Goal: Task Accomplishment & Management: Complete application form

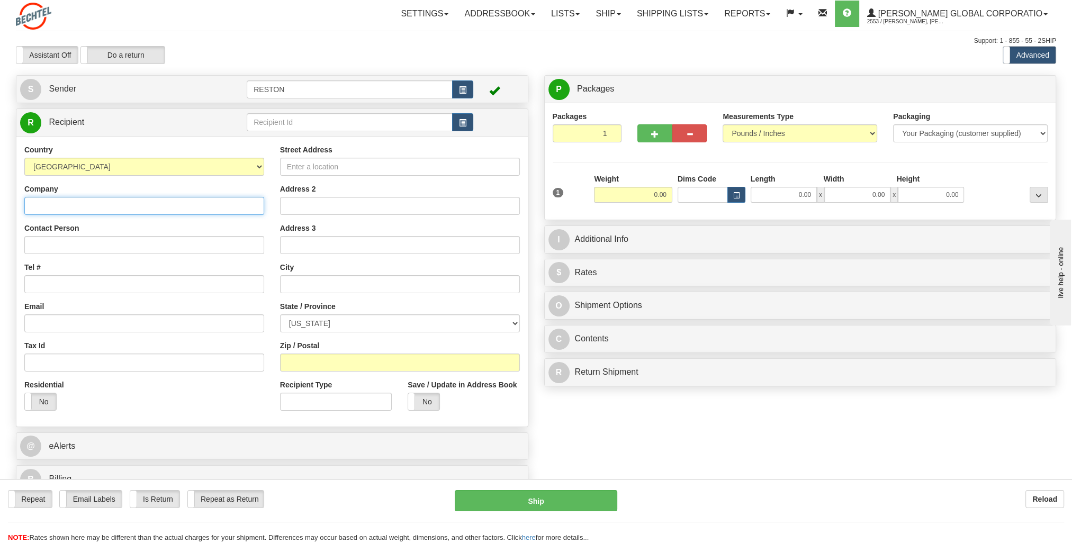
click at [136, 211] on input "Company" at bounding box center [144, 206] width 240 height 18
type input "Bechtel"
click at [123, 242] on input "Contact Person" at bounding box center [144, 245] width 240 height 18
type input "Jorge Alanis"
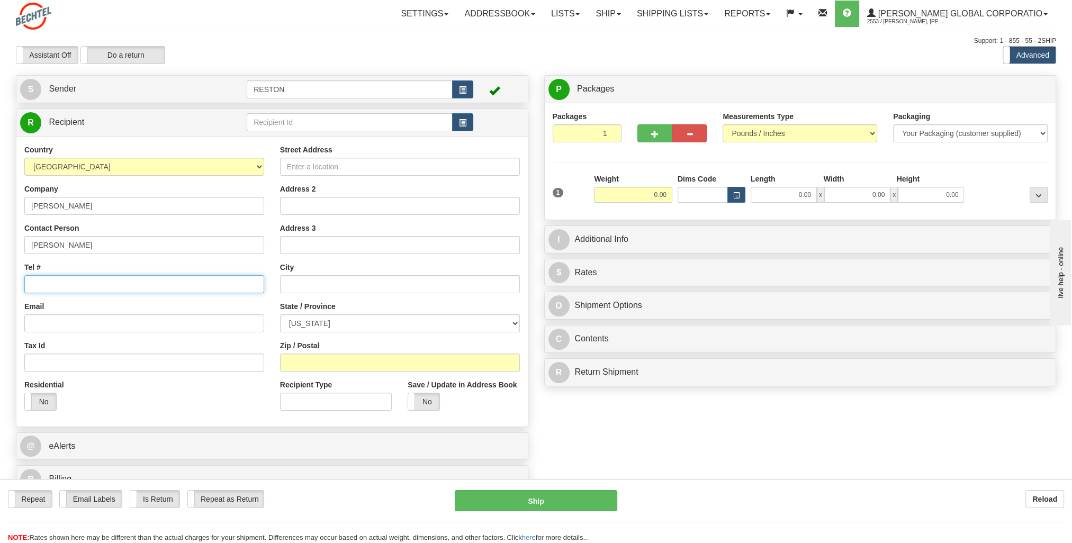
click at [112, 281] on input "Tel #" at bounding box center [144, 284] width 240 height 18
click at [172, 318] on input "Email" at bounding box center [144, 324] width 240 height 18
paste input "jalanis1@Bechtel.com"
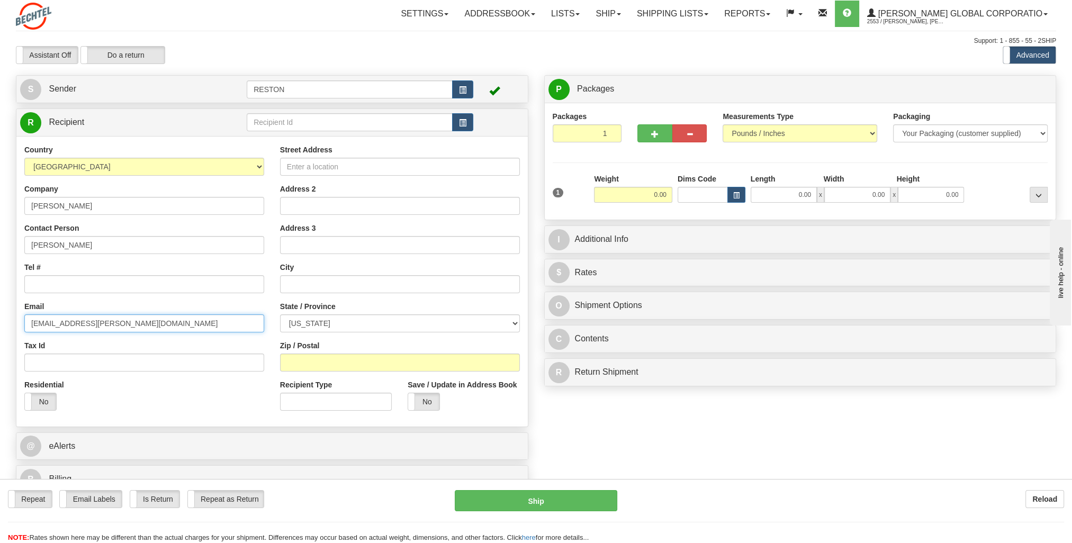
type input "jalanis1@Bechtel.com"
click at [154, 338] on div "Country AFGHANISTAN ALAND ISLANDS ALBANIA ALGERIA AMERICAN SAMOA ANDORRA ANGOLA…" at bounding box center [144, 282] width 256 height 274
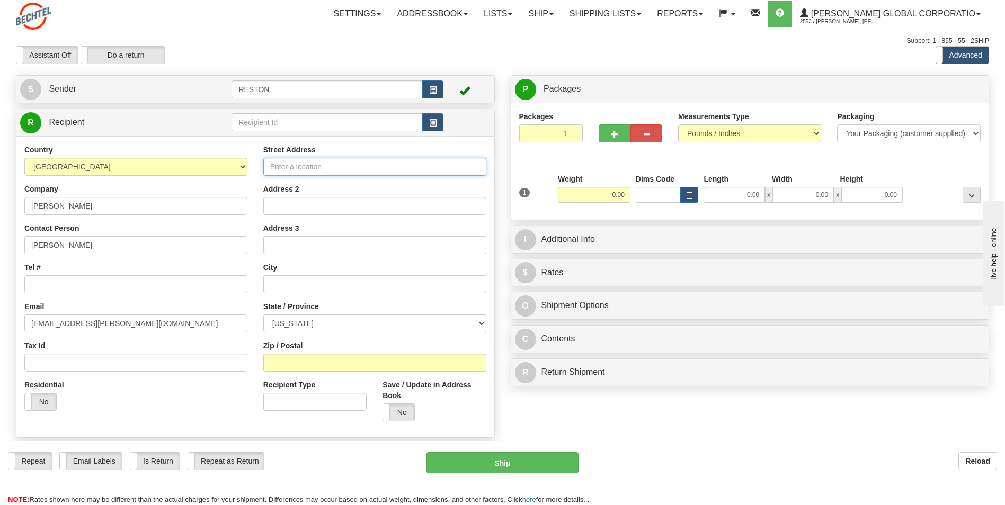
click at [322, 162] on input "Street Address" at bounding box center [374, 167] width 223 height 18
type input "48326 State Highway 48"
click at [305, 282] on input "text" at bounding box center [374, 284] width 223 height 18
type input "Port Isabel"
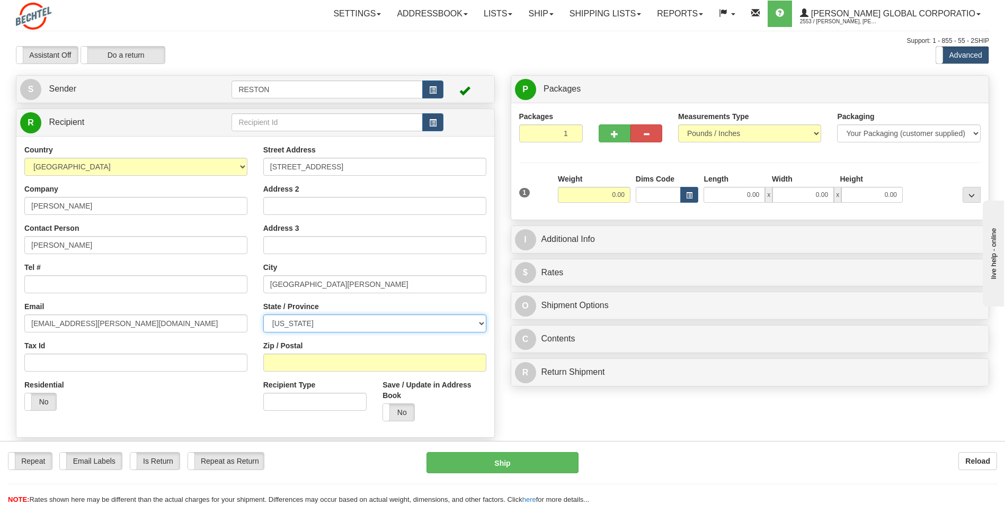
click at [319, 326] on select "ALABAMA ALASKA ARIZONA ARKANSAS Armed Forces America Armed Forces Europe Armed …" at bounding box center [374, 324] width 223 height 18
select select "TX"
click at [263, 315] on select "ALABAMA ALASKA ARIZONA ARKANSAS Armed Forces America Armed Forces Europe Armed …" at bounding box center [374, 324] width 223 height 18
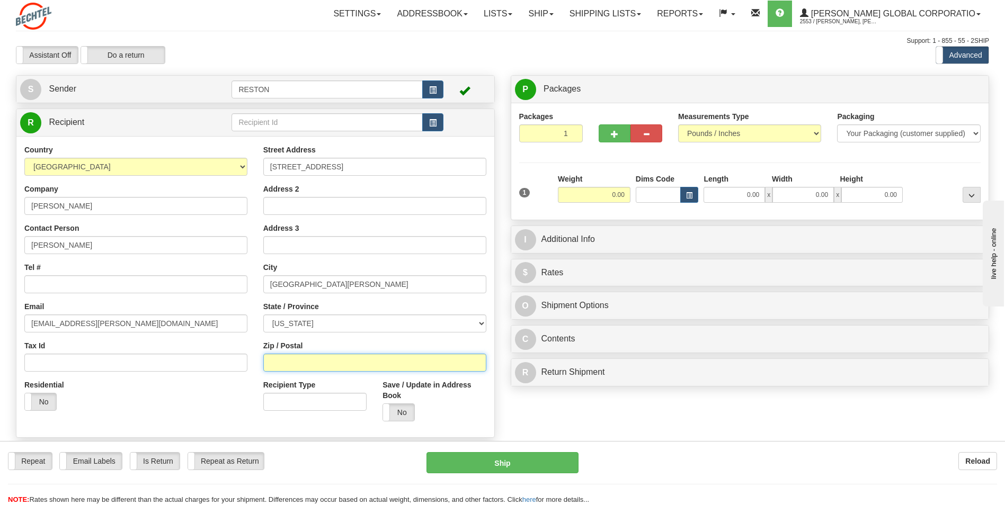
click at [312, 361] on input "Zip / Postal" at bounding box center [374, 363] width 223 height 18
type input "78578"
click at [191, 404] on div "Residential Yes No" at bounding box center [135, 399] width 239 height 39
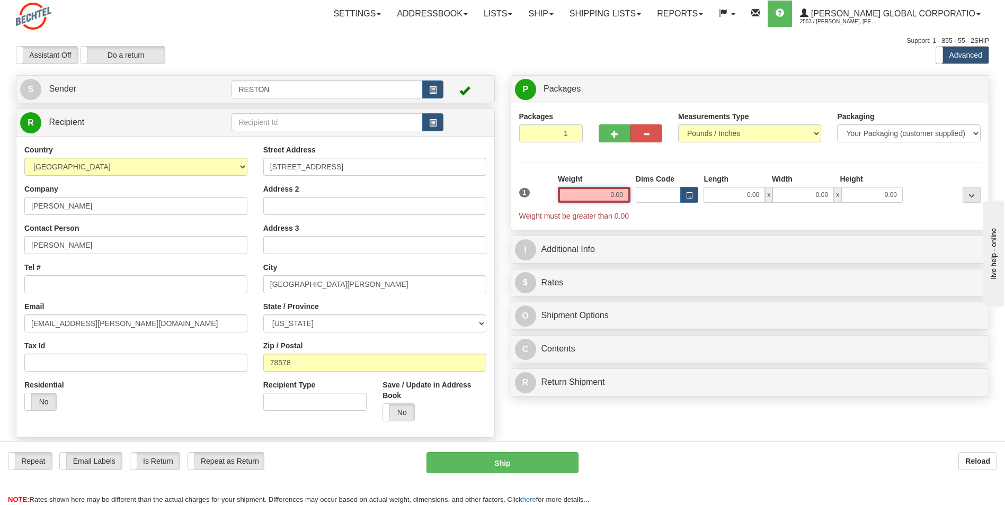
click at [611, 193] on input "0.00" at bounding box center [594, 195] width 73 height 16
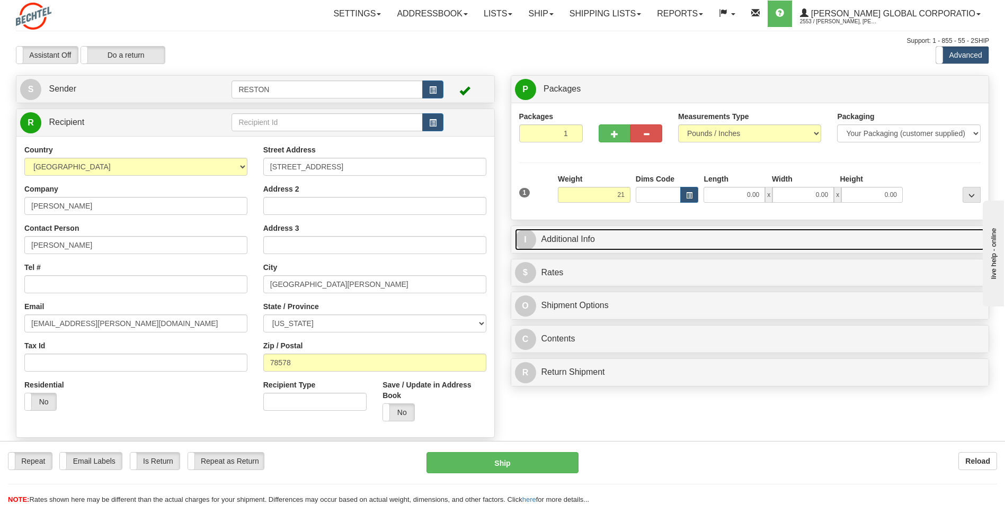
type input "21.00"
click at [606, 238] on link "I Additional Info" at bounding box center [750, 240] width 470 height 22
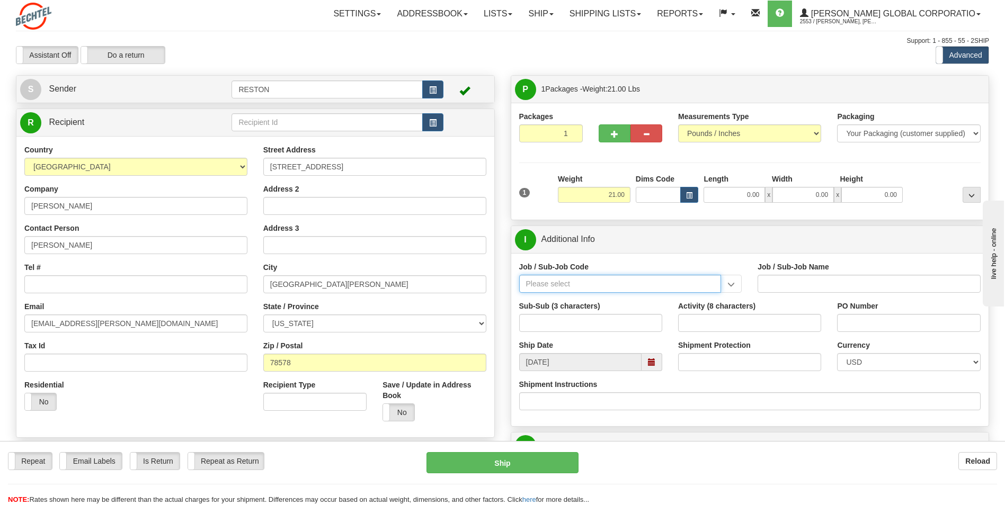
click at [612, 279] on input "Job / Sub-Job Code" at bounding box center [620, 284] width 202 height 18
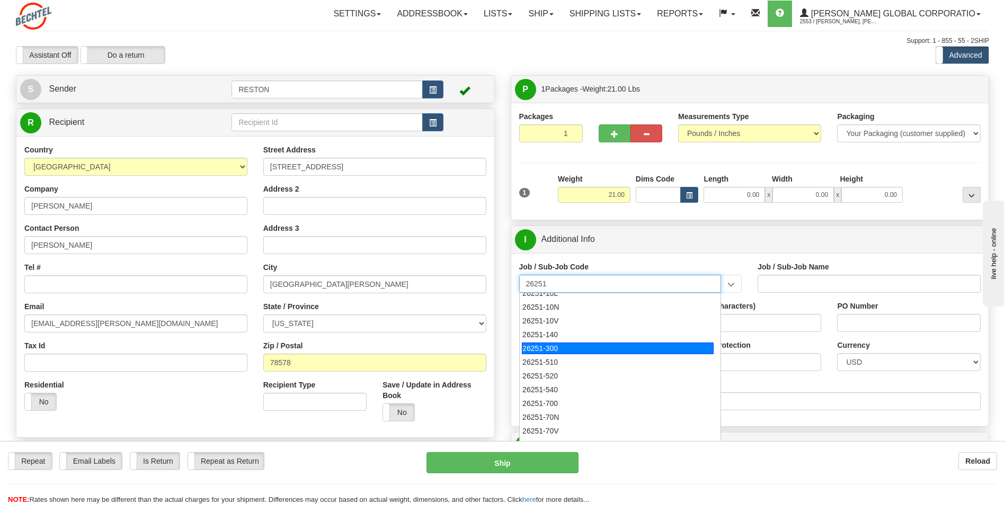
scroll to position [53, 0]
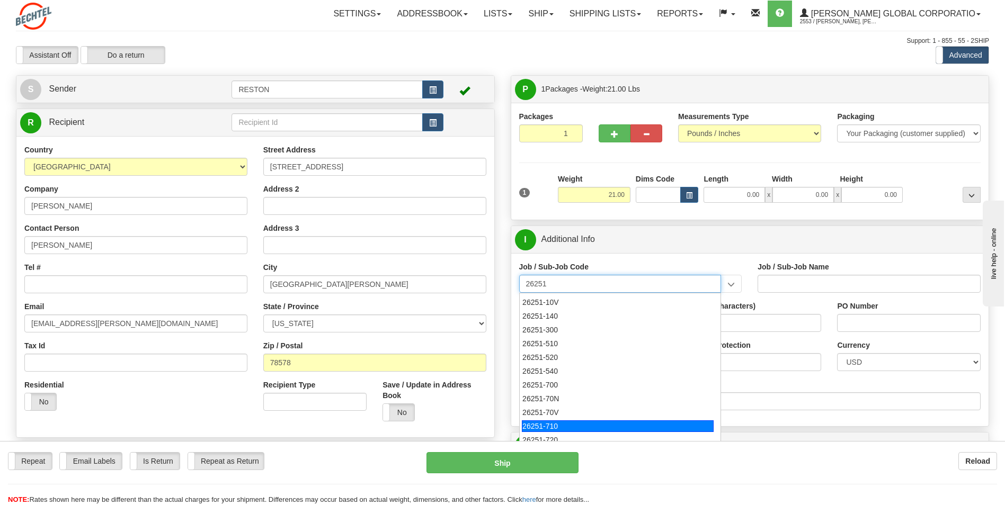
click at [561, 422] on div "26251-710" at bounding box center [618, 426] width 192 height 12
type input "26251-710"
type input "RIO GRANDE LNG TRAINS 1 & 2 - TANK FNM LABOR AND"
type input "26251-710"
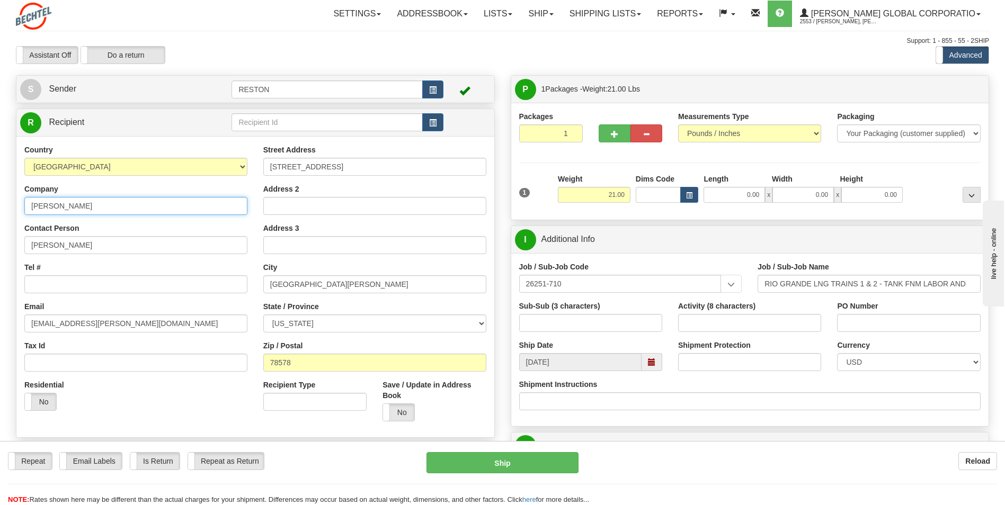
drag, startPoint x: 73, startPoint y: 211, endPoint x: 79, endPoint y: 209, distance: 6.9
click at [76, 210] on input "Bechtel" at bounding box center [135, 206] width 223 height 18
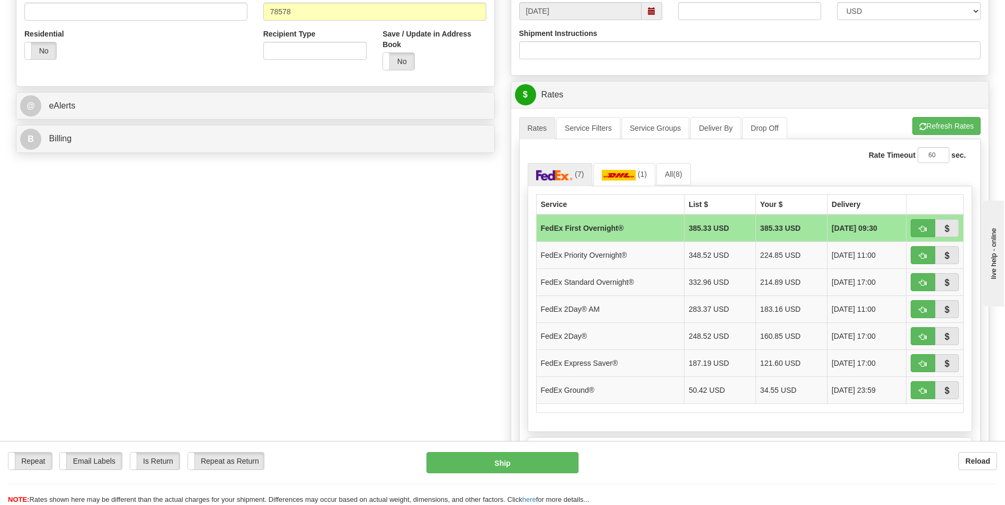
scroll to position [371, 0]
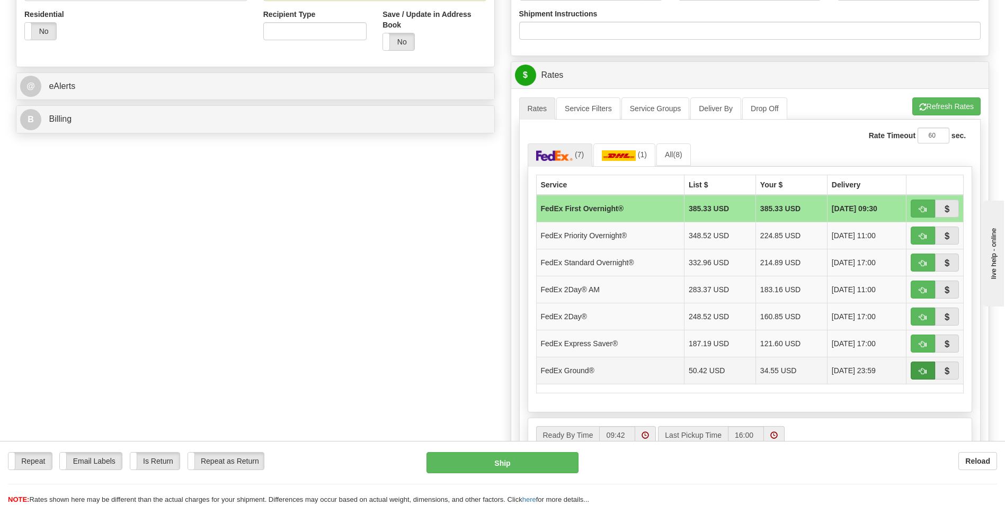
type input "Bechtel Energy"
click at [919, 371] on span "button" at bounding box center [922, 371] width 7 height 7
type input "92"
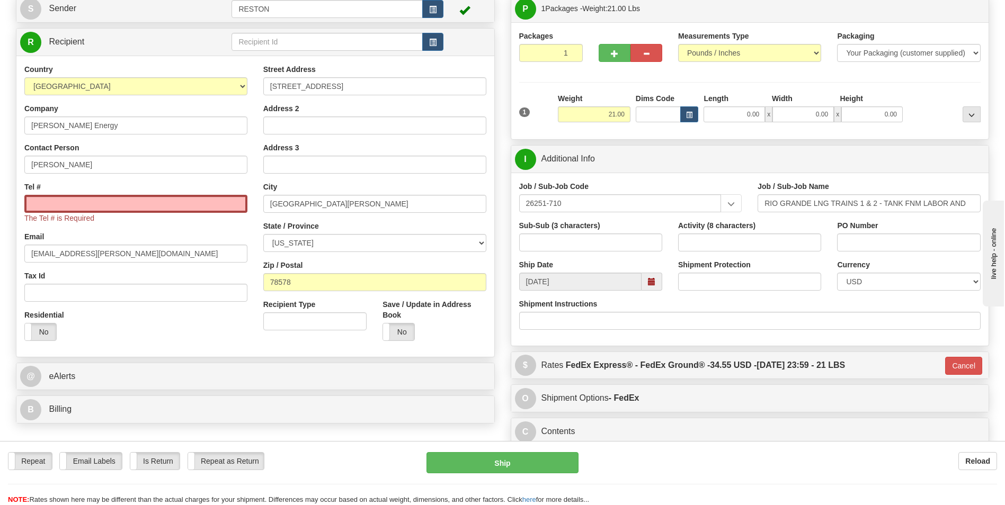
scroll to position [31, 0]
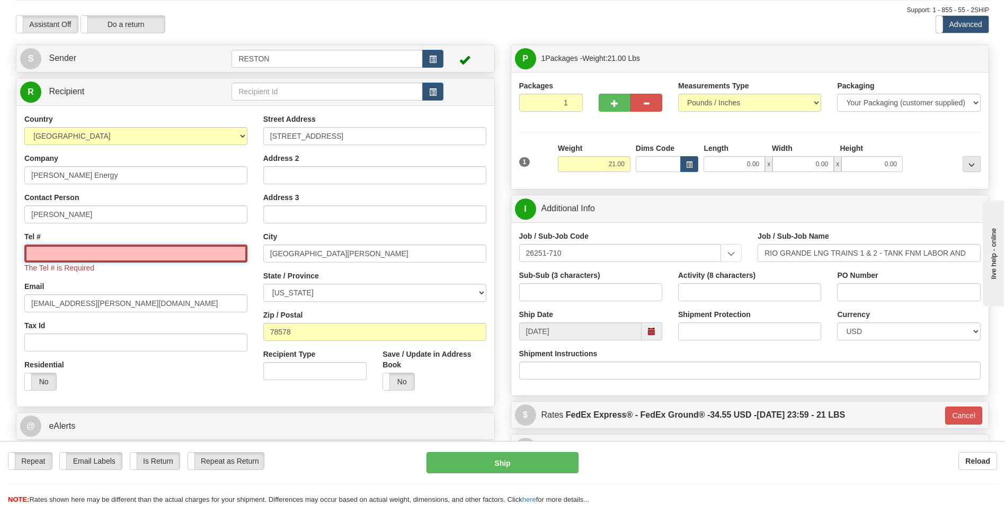
click at [164, 252] on input "Tel #" at bounding box center [135, 254] width 223 height 18
click at [181, 255] on input "Tel #" at bounding box center [135, 254] width 223 height 18
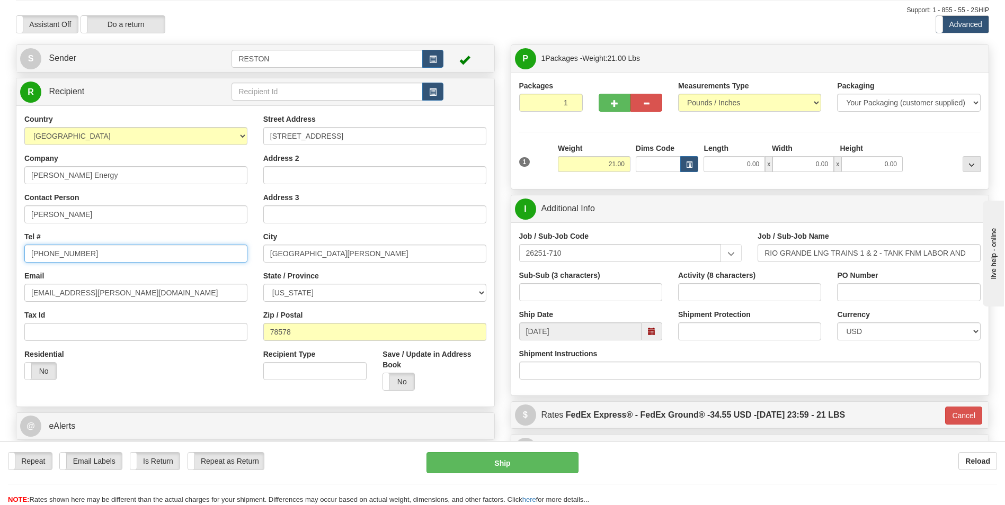
type input "956-697-8096"
click at [193, 240] on div "Tel # 956-697-8096" at bounding box center [135, 246] width 223 height 31
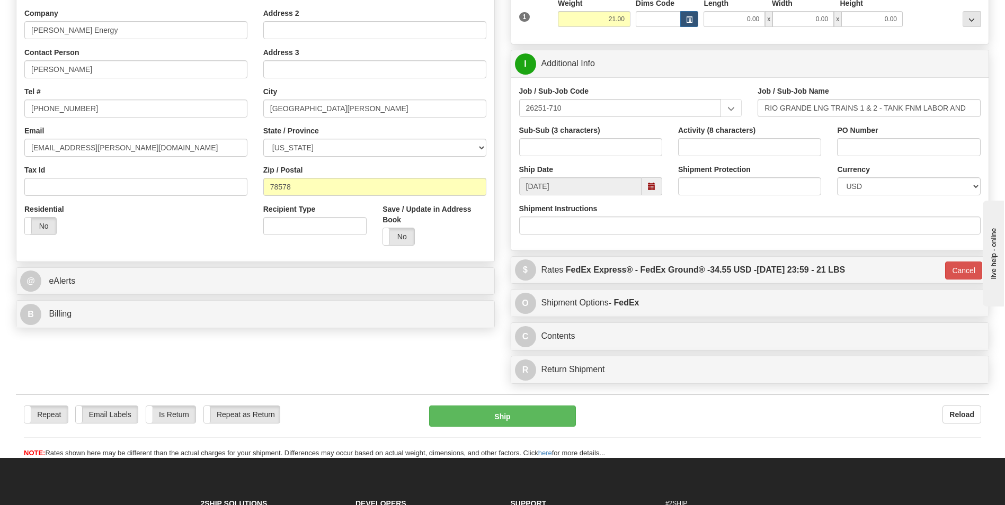
scroll to position [265, 0]
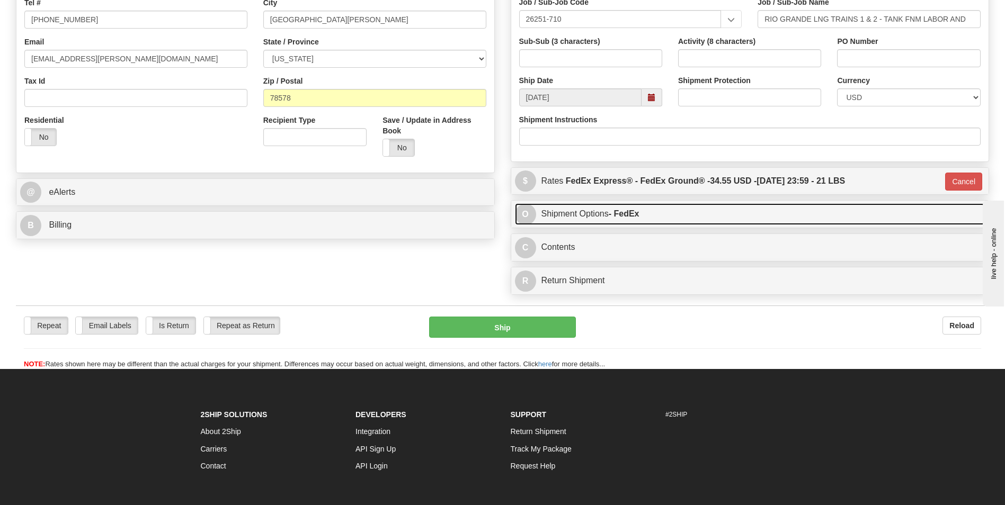
click at [658, 211] on link "O Shipment Options - FedEx" at bounding box center [750, 214] width 470 height 22
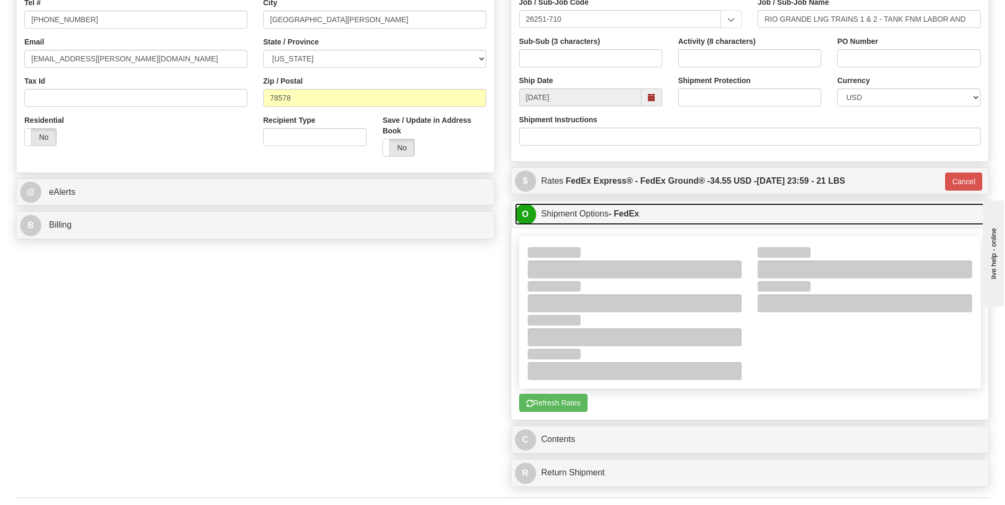
click at [647, 212] on link "O Shipment Options - FedEx" at bounding box center [750, 214] width 470 height 22
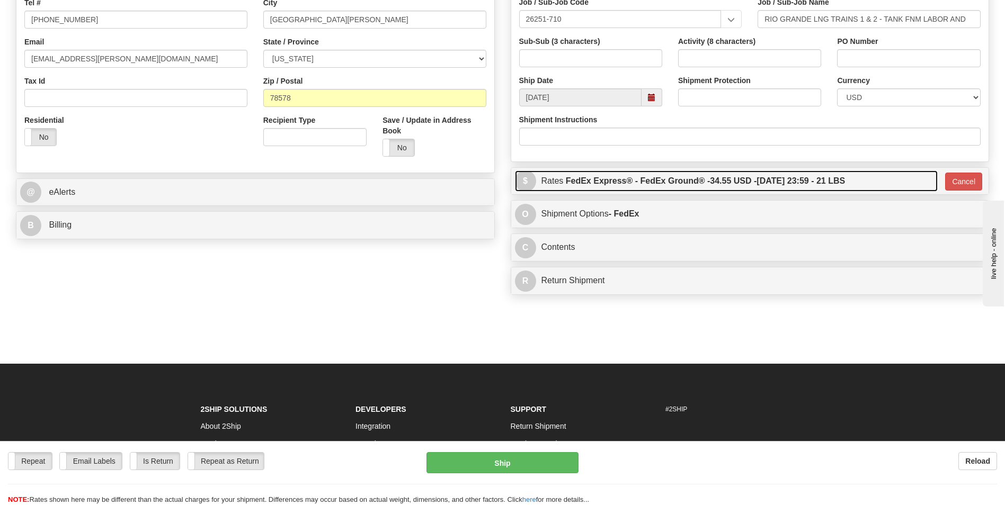
click at [661, 186] on label "FedEx Express® - FedEx Ground® - 34.55 USD - 09/16/2025 23:59 - 21 LBS" at bounding box center [705, 181] width 279 height 21
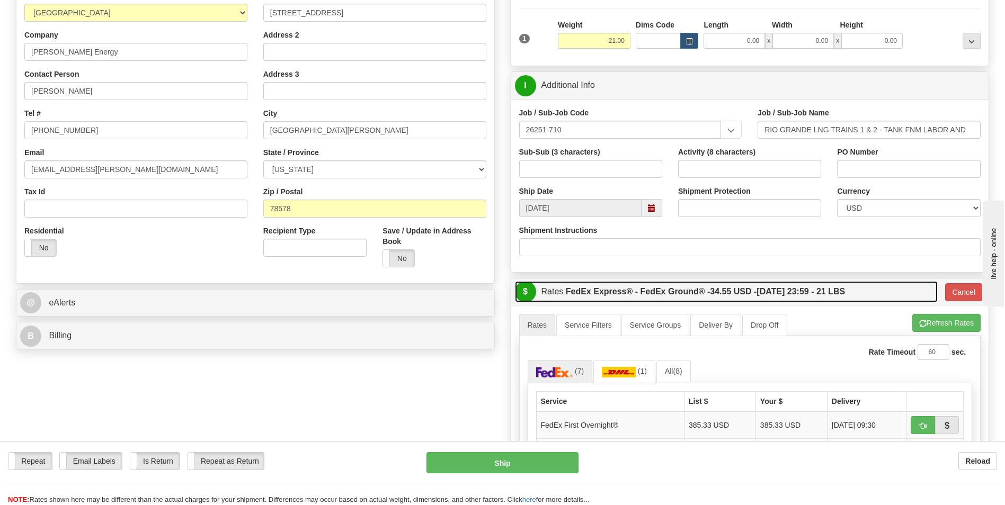
scroll to position [159, 0]
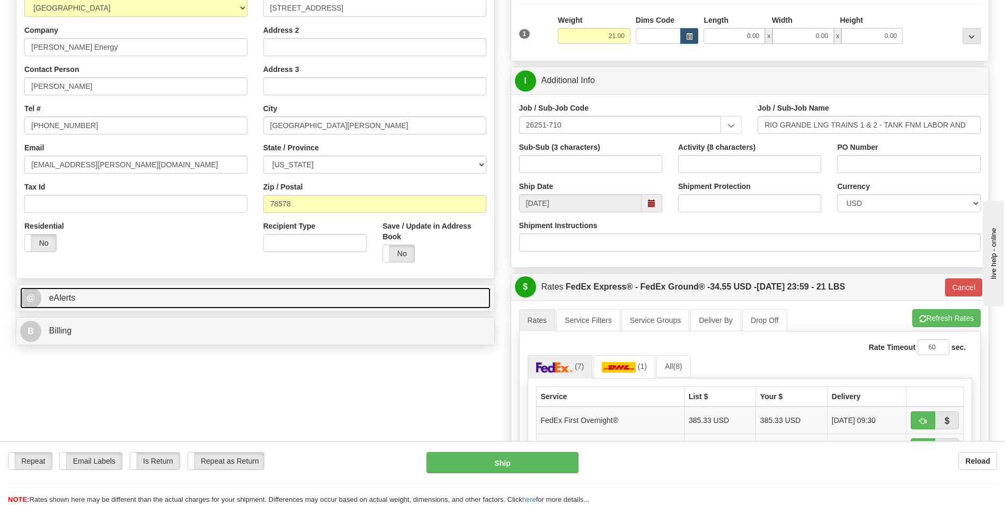
click at [344, 293] on link "@ eAlerts" at bounding box center [255, 299] width 470 height 22
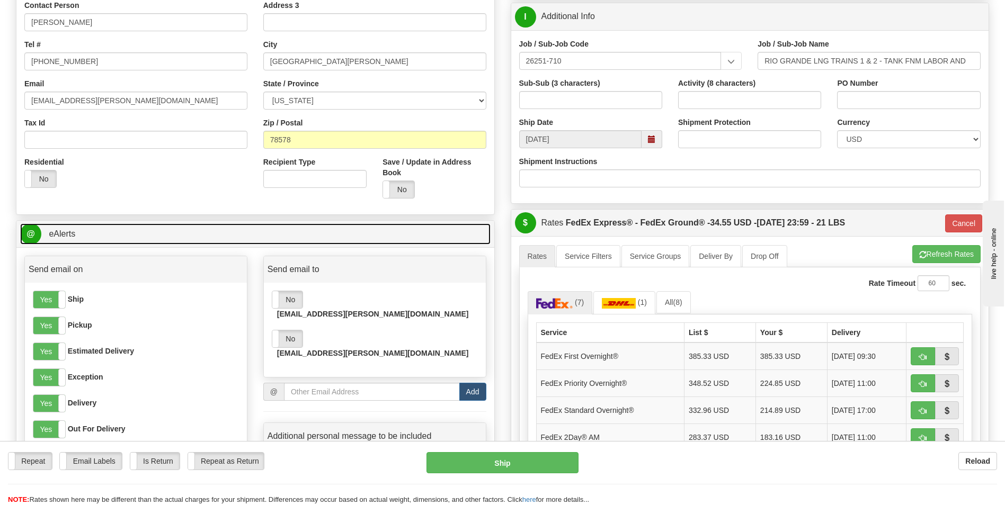
scroll to position [318, 0]
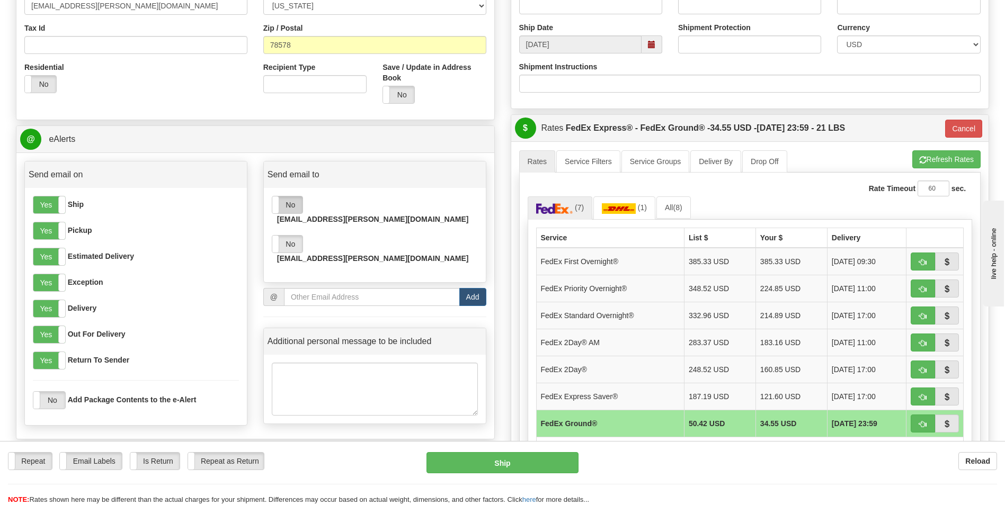
click at [293, 210] on label "No" at bounding box center [287, 204] width 30 height 17
click at [290, 236] on label "No" at bounding box center [287, 244] width 30 height 17
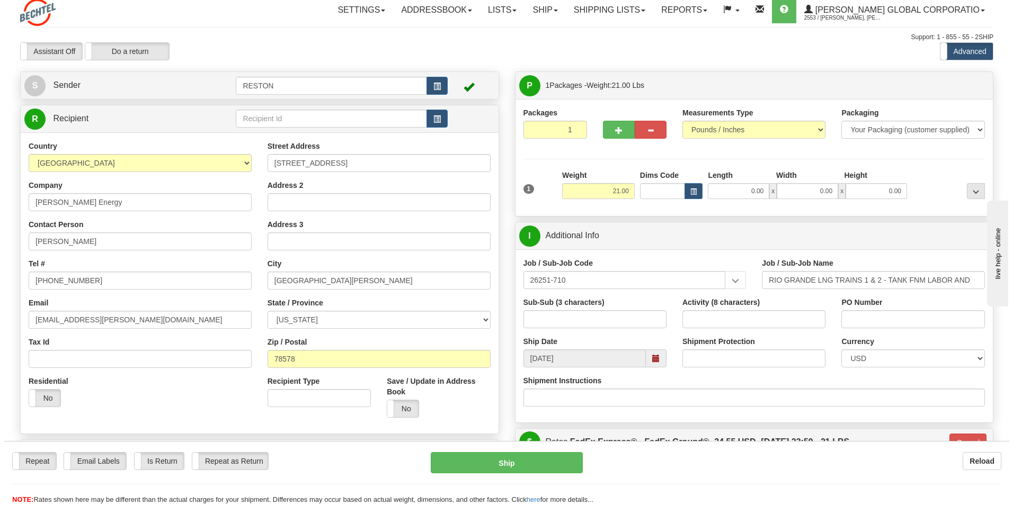
scroll to position [0, 0]
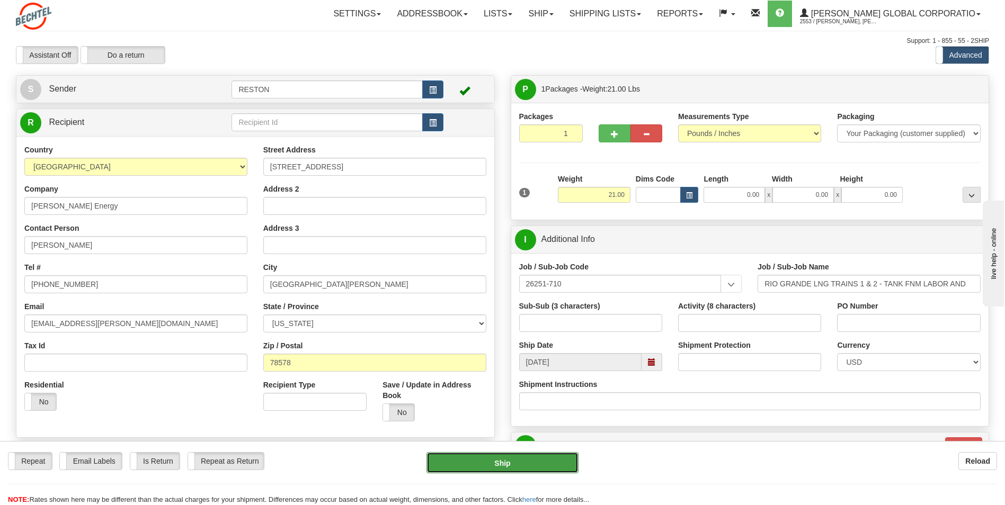
click at [553, 467] on button "Ship" at bounding box center [501, 462] width 151 height 21
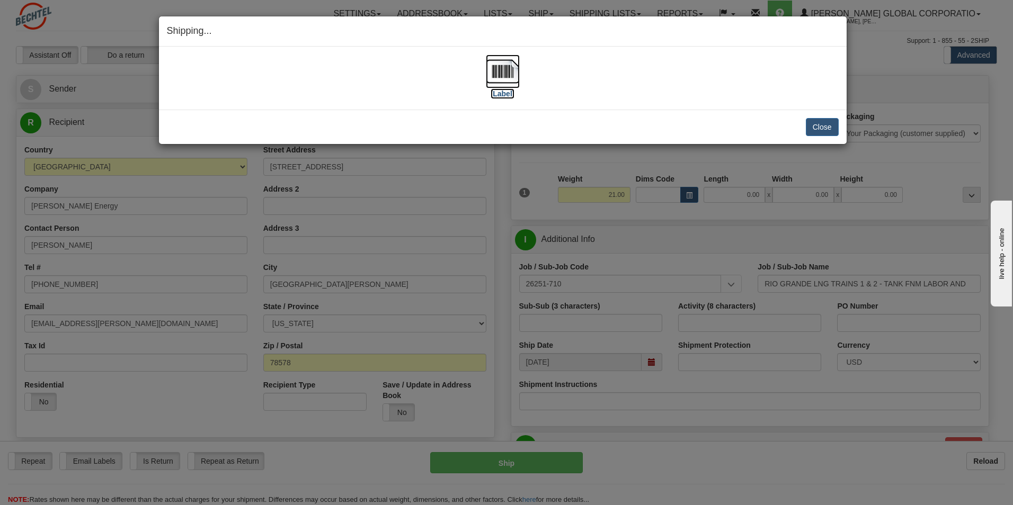
click at [502, 91] on label "[Label]" at bounding box center [502, 93] width 24 height 11
click at [503, 93] on label "[Label]" at bounding box center [502, 93] width 24 height 11
click at [829, 124] on button "Close" at bounding box center [821, 127] width 33 height 18
